Goal: Find specific page/section: Find specific page/section

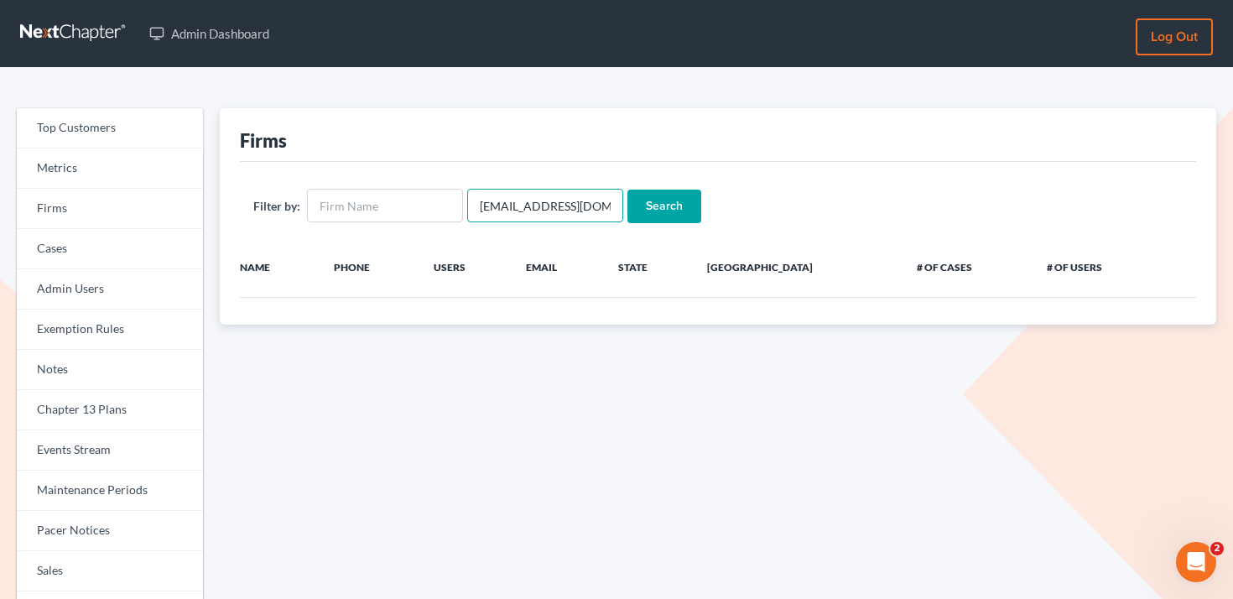
click at [517, 209] on input "reno@highercourt.us" at bounding box center [545, 206] width 156 height 34
click at [418, 210] on input "text" at bounding box center [385, 206] width 156 height 34
paste input "Compass Bankruptcy Law Group, P.C."
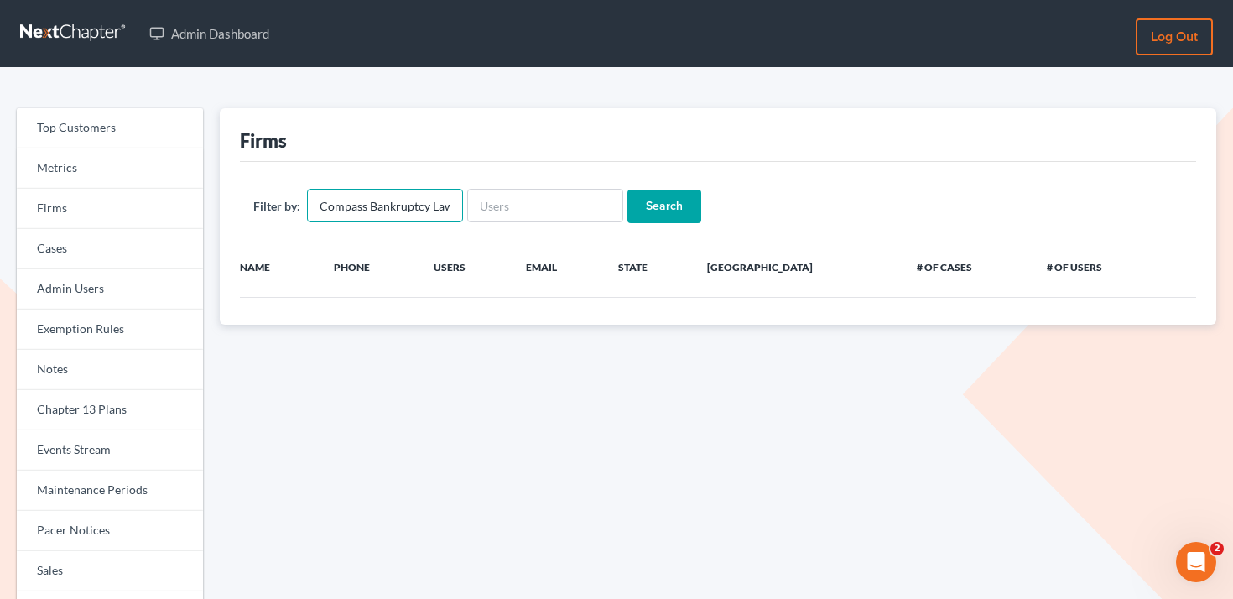
scroll to position [0, 65]
type input "Compass Bankruptcy Law Group, P.C."
click at [693, 220] on form "Filter by: Compass Bankruptcy Law Group, P.C. Search" at bounding box center [717, 206] width 929 height 34
click at [666, 215] on input "Search" at bounding box center [664, 206] width 74 height 34
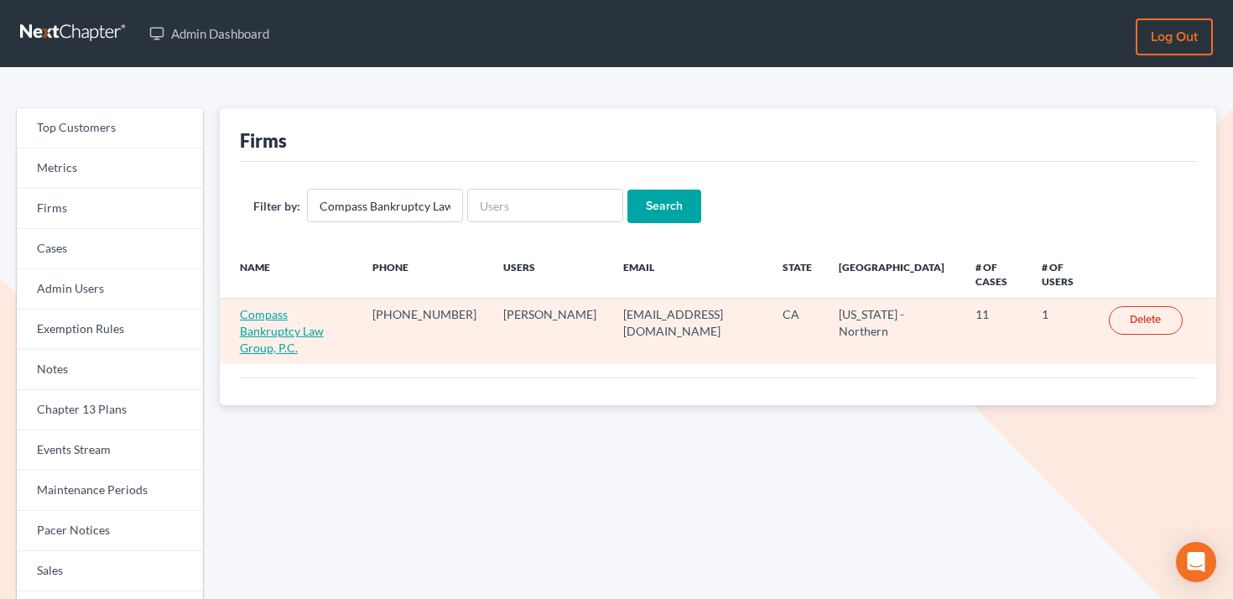
click at [307, 319] on link "Compass Bankruptcy Law Group, P.C." at bounding box center [282, 331] width 84 height 48
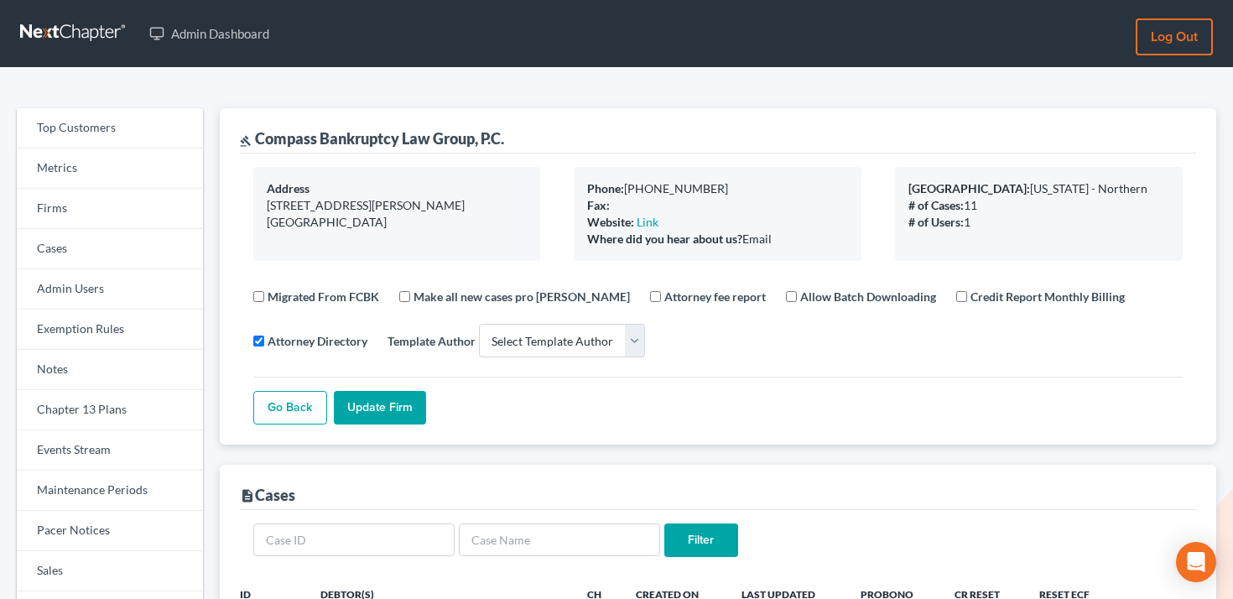
select select
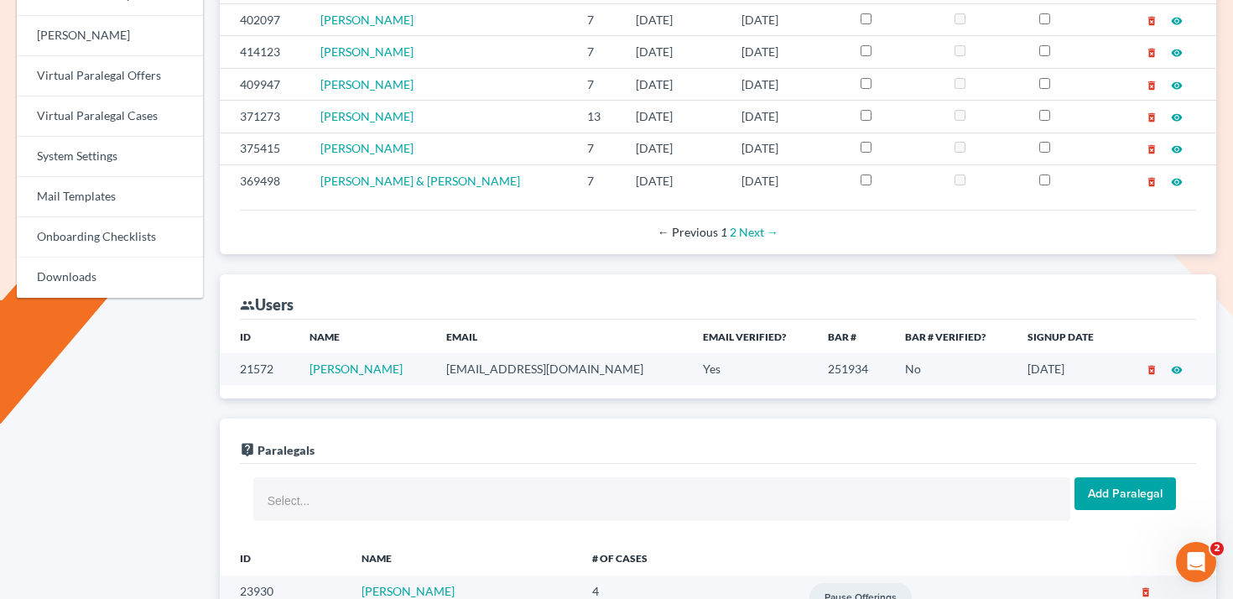
scroll to position [749, 0]
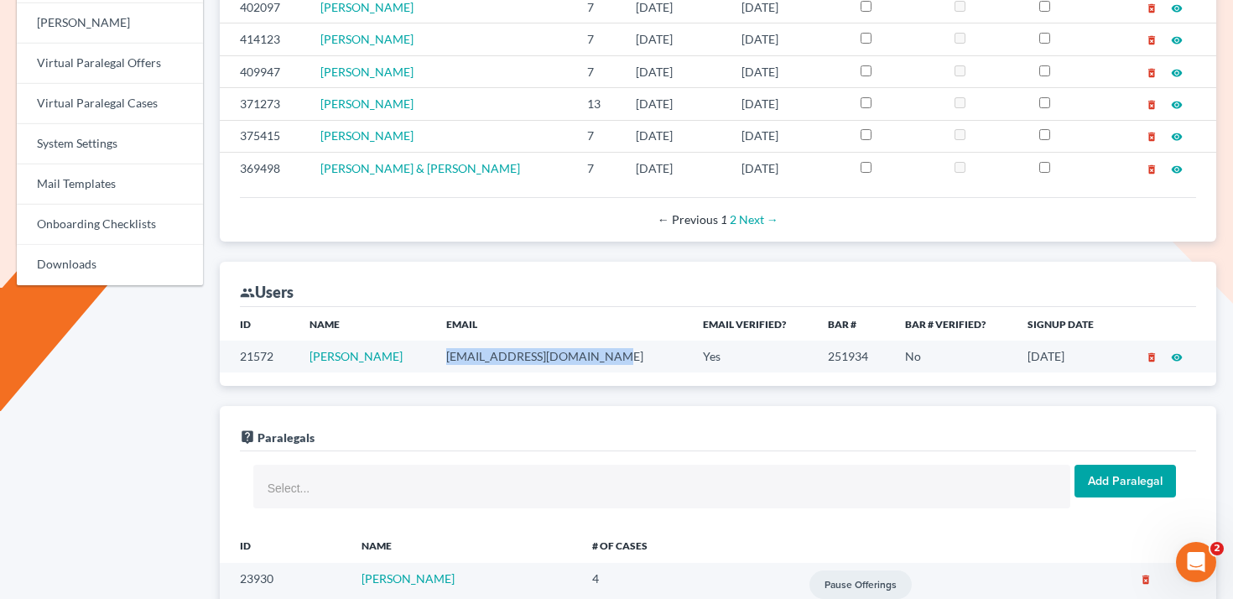
drag, startPoint x: 613, startPoint y: 360, endPoint x: 446, endPoint y: 356, distance: 166.9
click at [446, 356] on td "reno@compassbankruptcy.com" at bounding box center [561, 355] width 256 height 31
copy td "reno@compassbankruptcy.com"
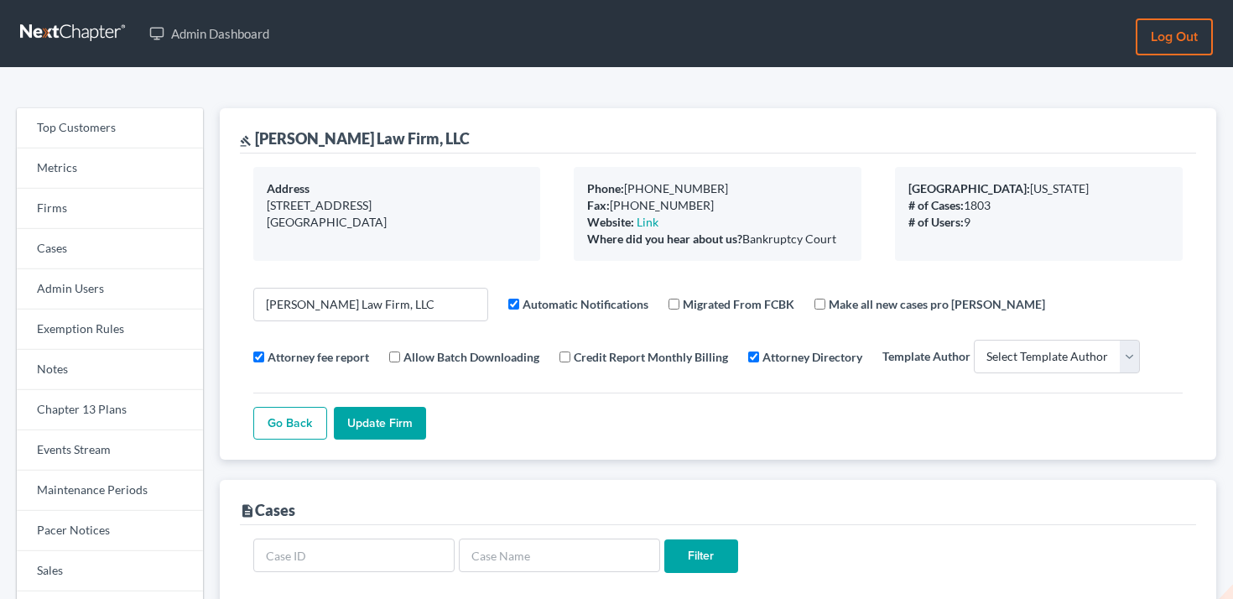
select select
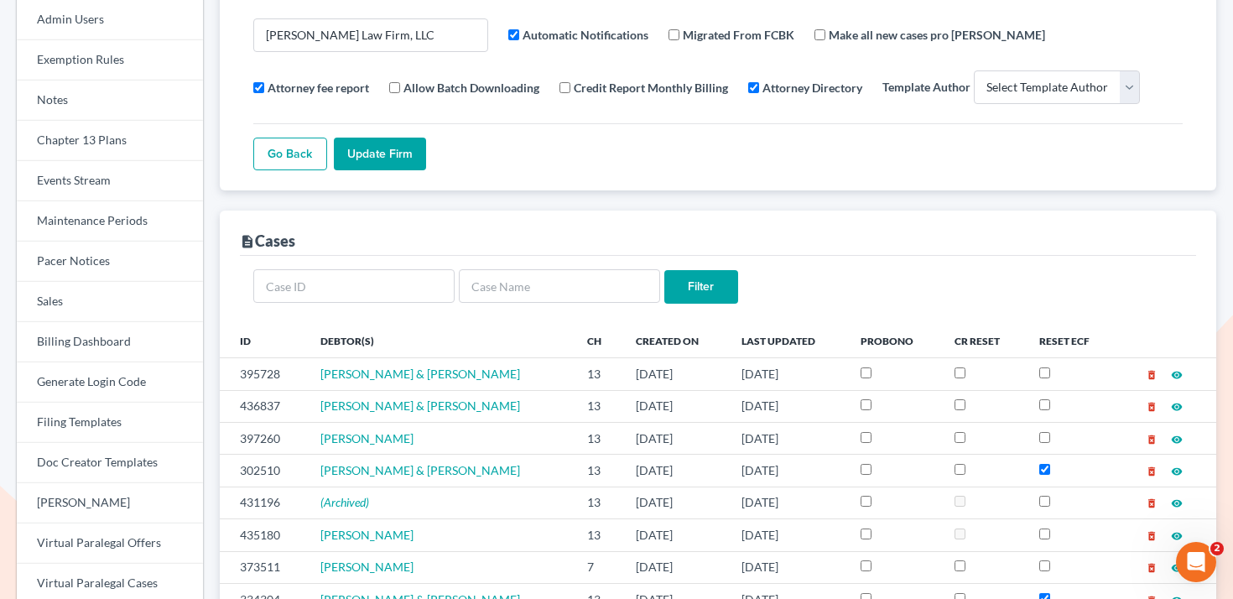
scroll to position [324, 0]
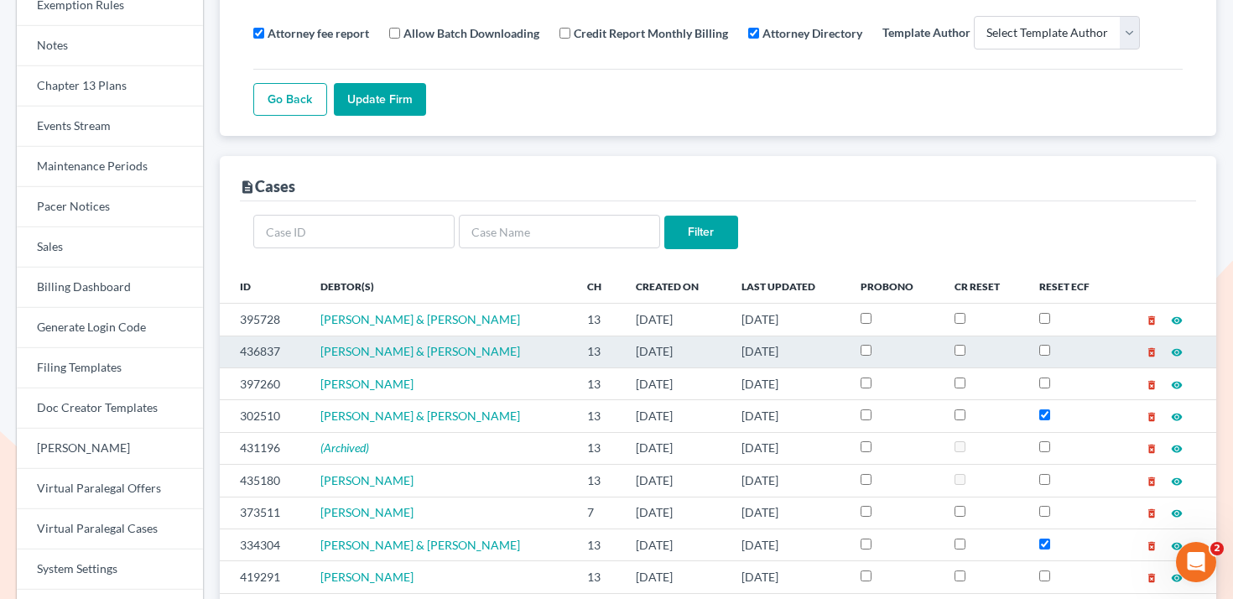
drag, startPoint x: 311, startPoint y: 350, endPoint x: 564, endPoint y: 350, distance: 253.2
click at [564, 350] on td "Travis Brown & Samantha Legare-Brown" at bounding box center [440, 351] width 267 height 32
copy span "Travis Brown & Samantha Legare-Brown"
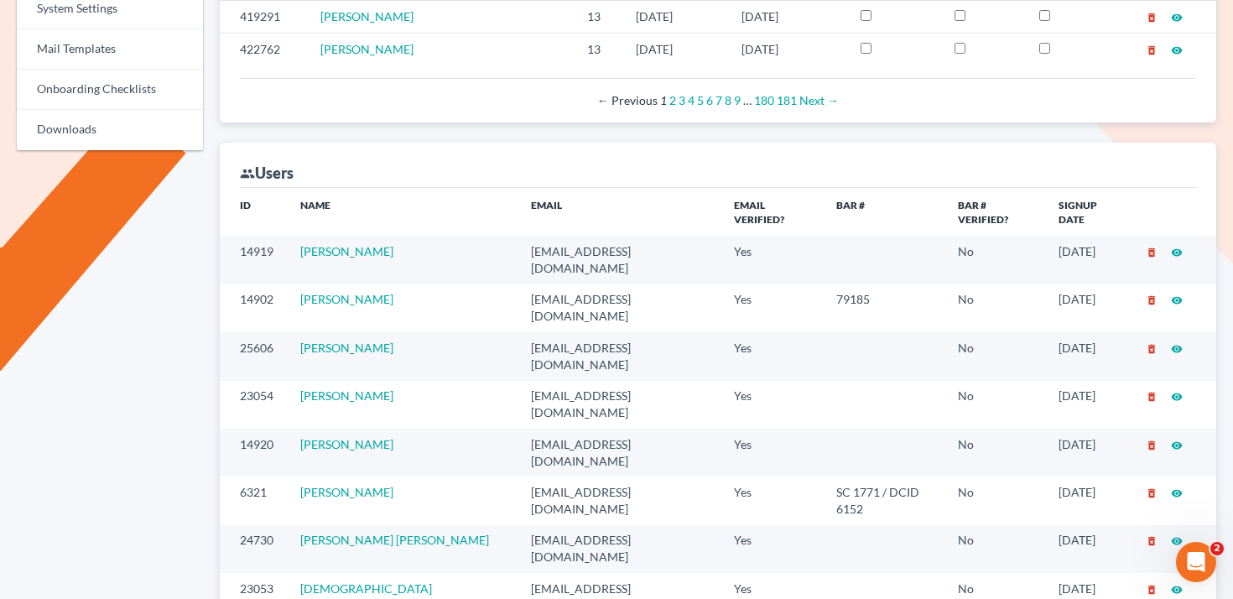
scroll to position [885, 0]
click at [517, 475] on td "rm@meredithlawfirm.com" at bounding box center [618, 499] width 202 height 48
copy td "rm@meredithlawfirm.com"
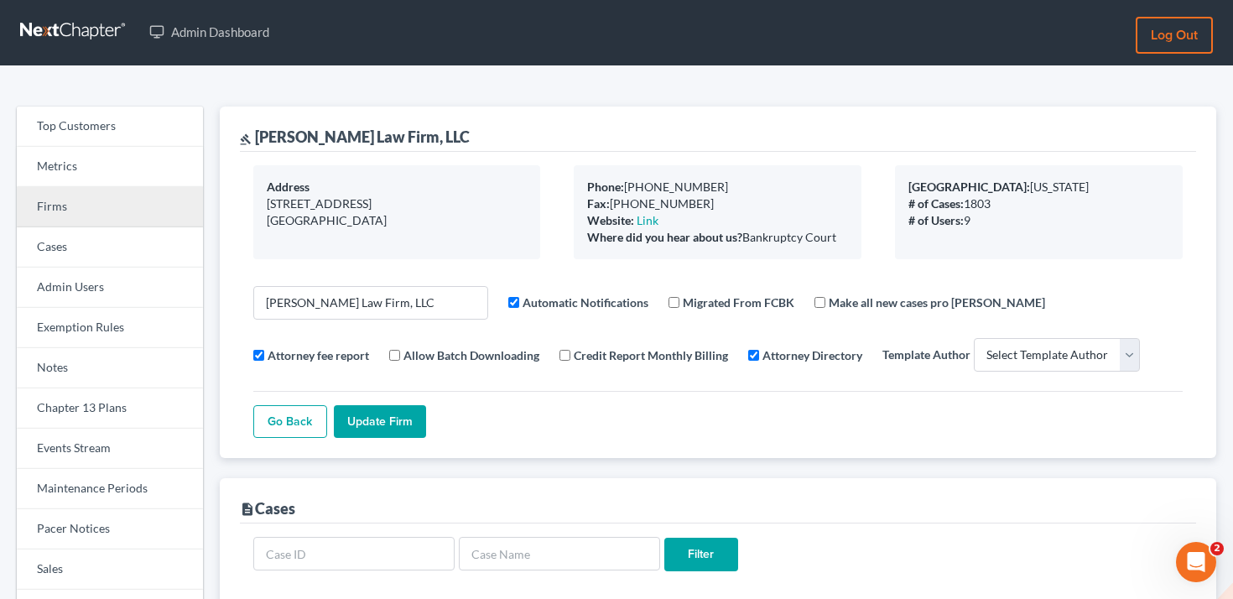
scroll to position [0, 0]
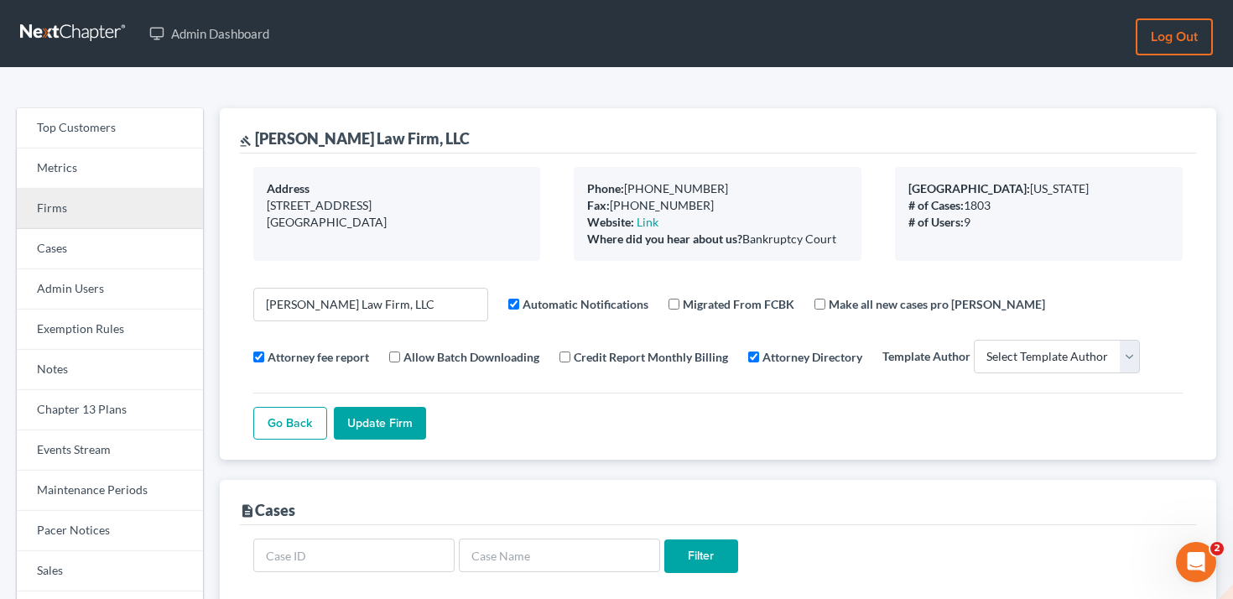
click at [128, 200] on link "Firms" at bounding box center [110, 209] width 186 height 40
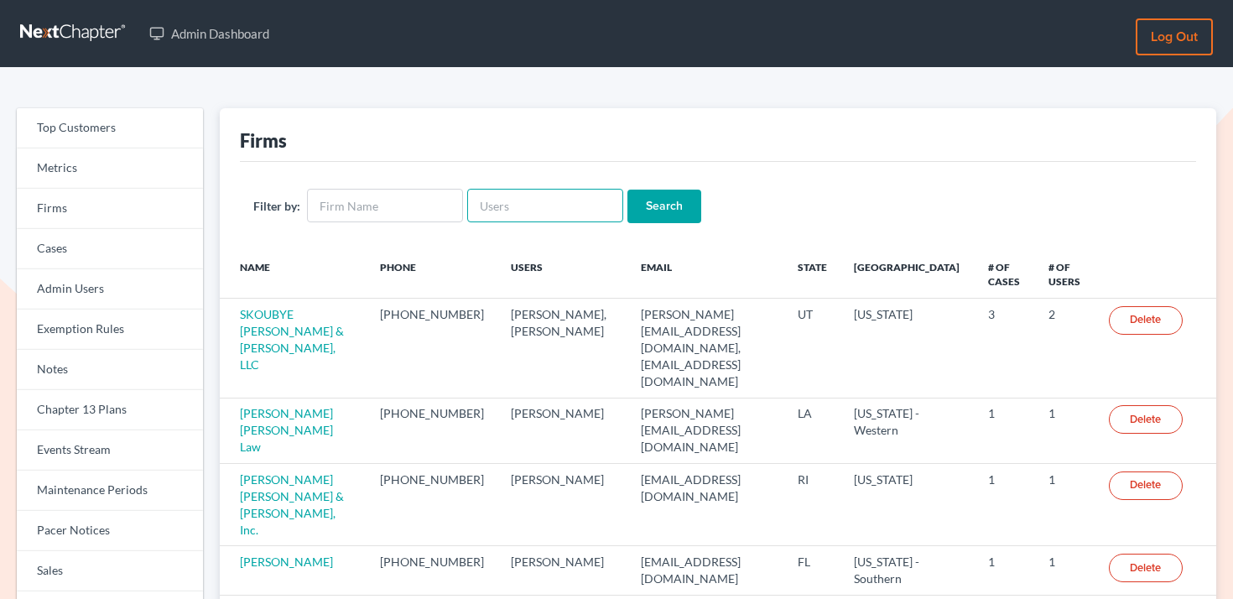
click at [537, 204] on input "text" at bounding box center [545, 206] width 156 height 34
paste input "[PERSON_NAME][EMAIL_ADDRESS][DOMAIN_NAME]"
type input "[PERSON_NAME][EMAIL_ADDRESS][DOMAIN_NAME]"
click at [627, 205] on input "Search" at bounding box center [664, 206] width 74 height 34
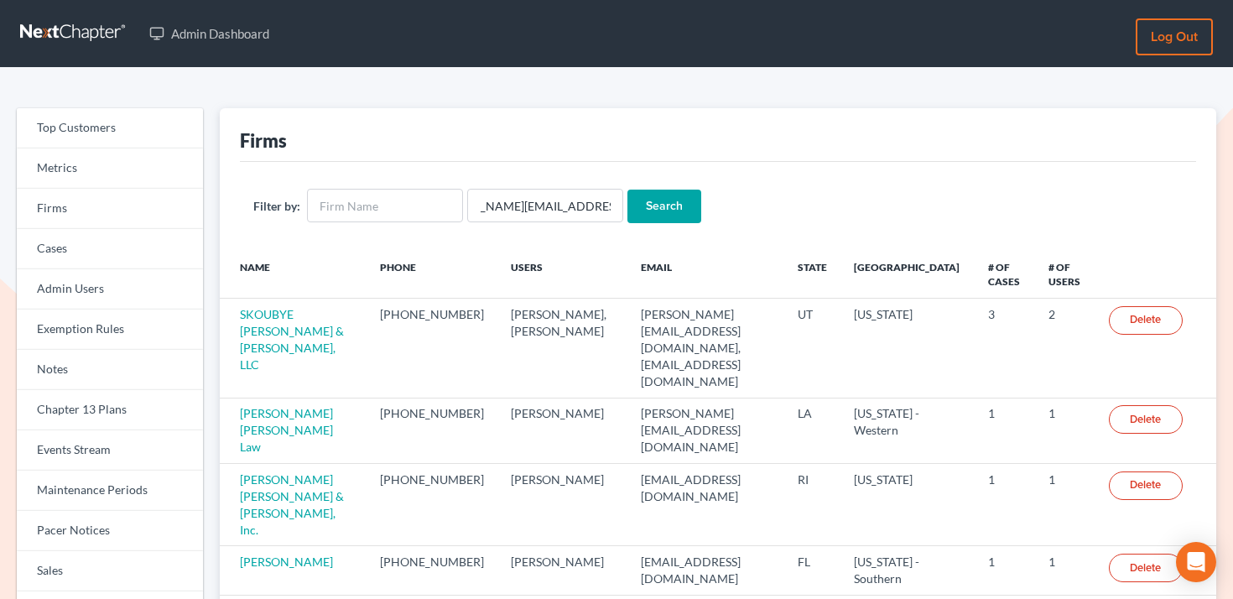
scroll to position [0, 0]
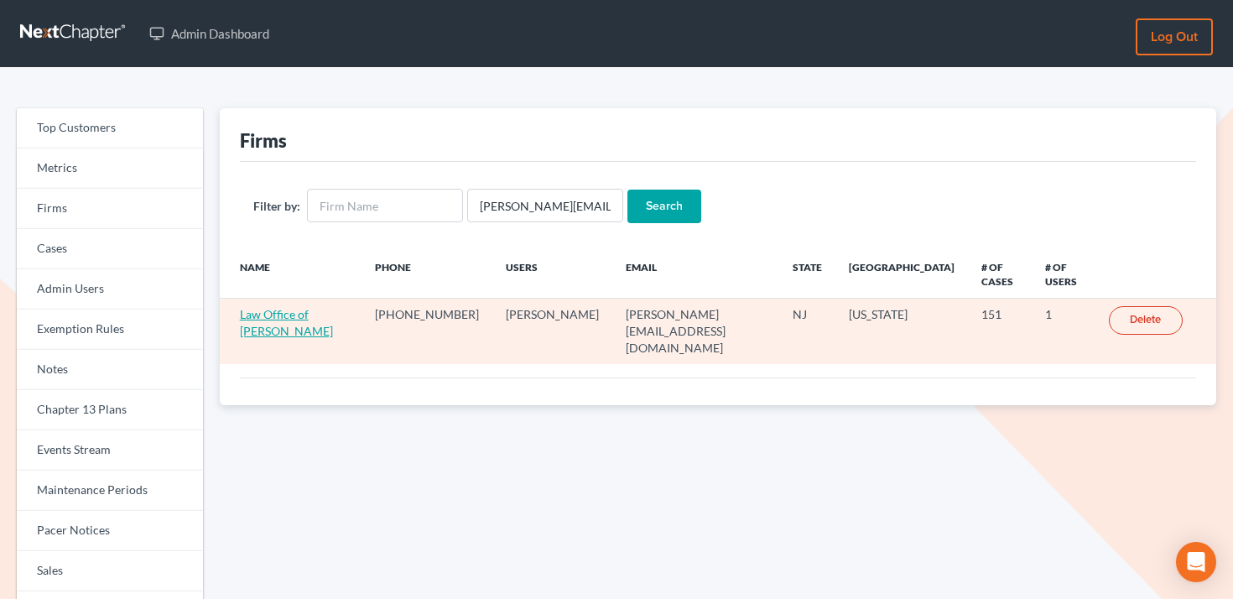
click at [309, 319] on link "Law Office of [PERSON_NAME]" at bounding box center [286, 322] width 93 height 31
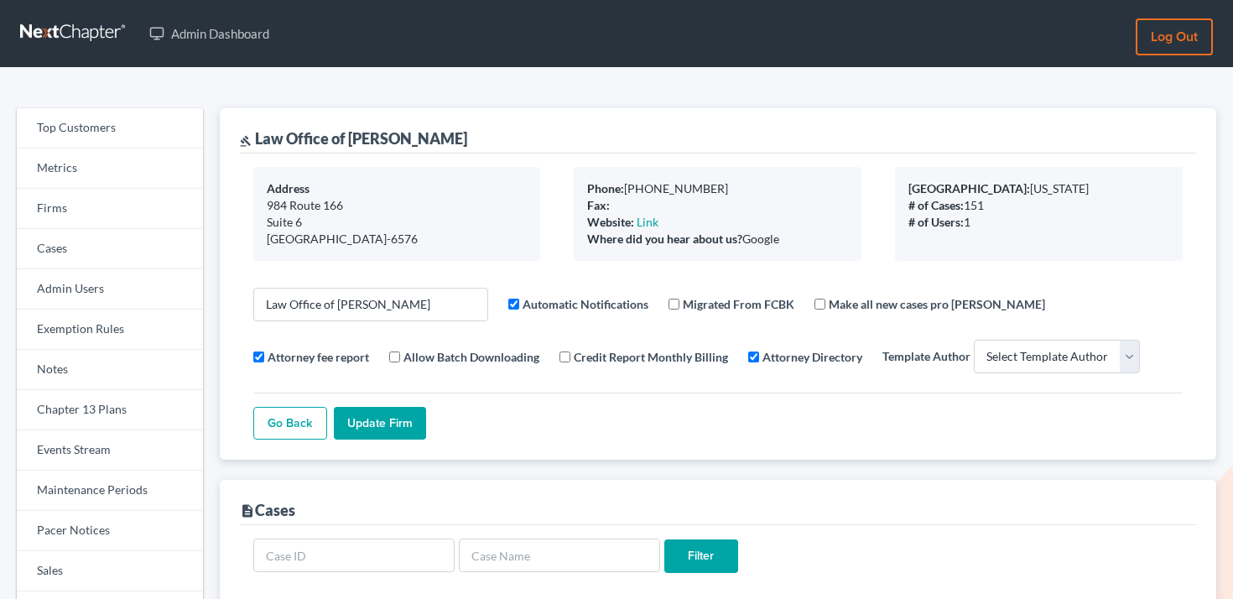
select select
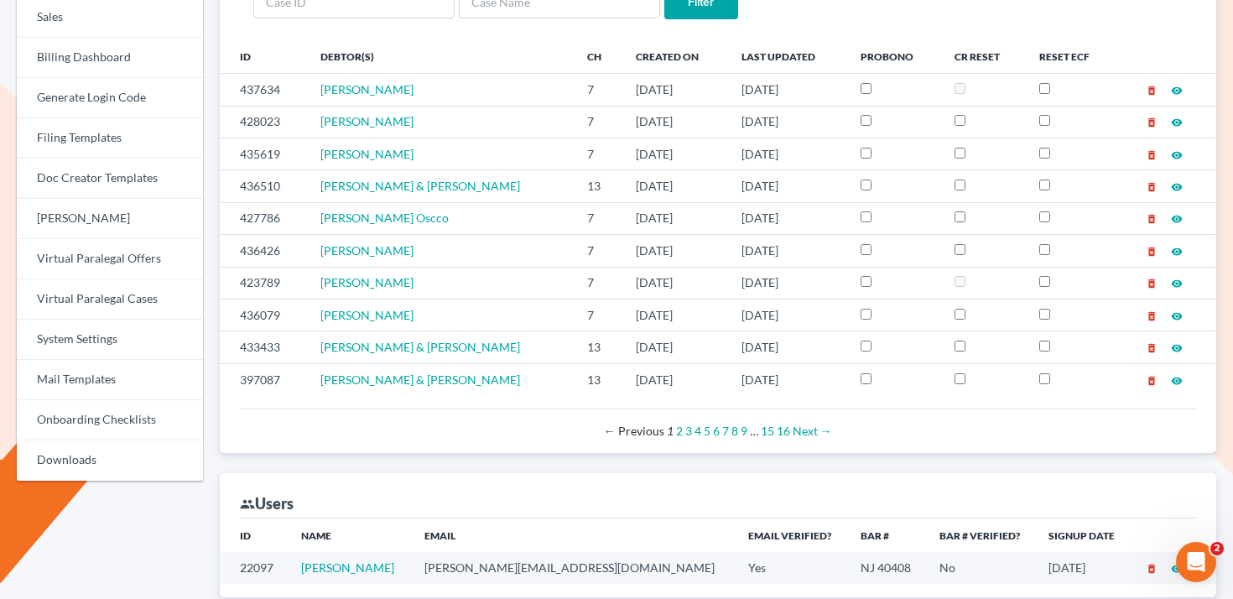
scroll to position [553, 0]
